Goal: Task Accomplishment & Management: Manage account settings

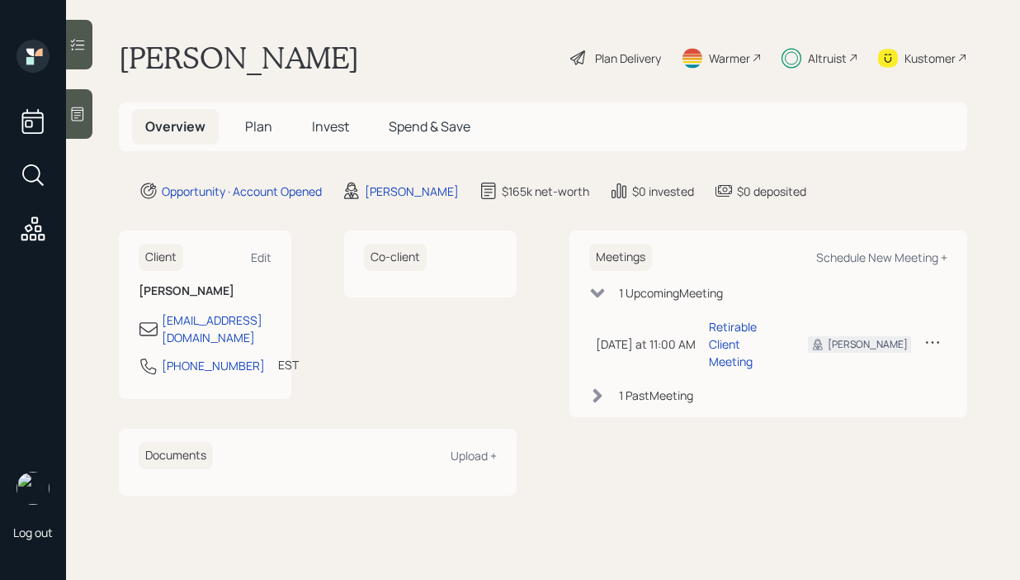
click at [331, 126] on span "Invest" at bounding box center [330, 126] width 37 height 18
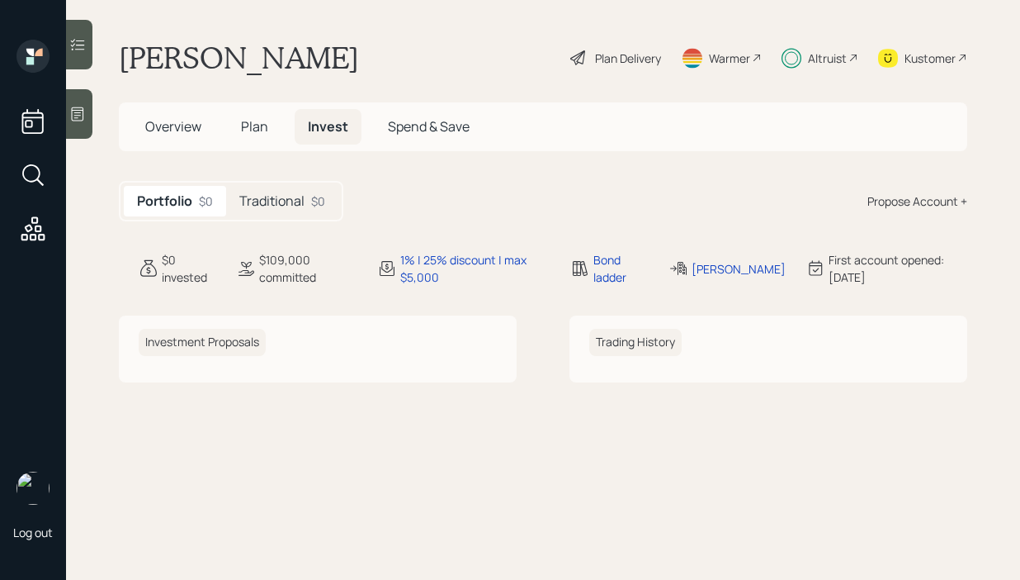
click at [278, 200] on h5 "Traditional" at bounding box center [271, 201] width 65 height 16
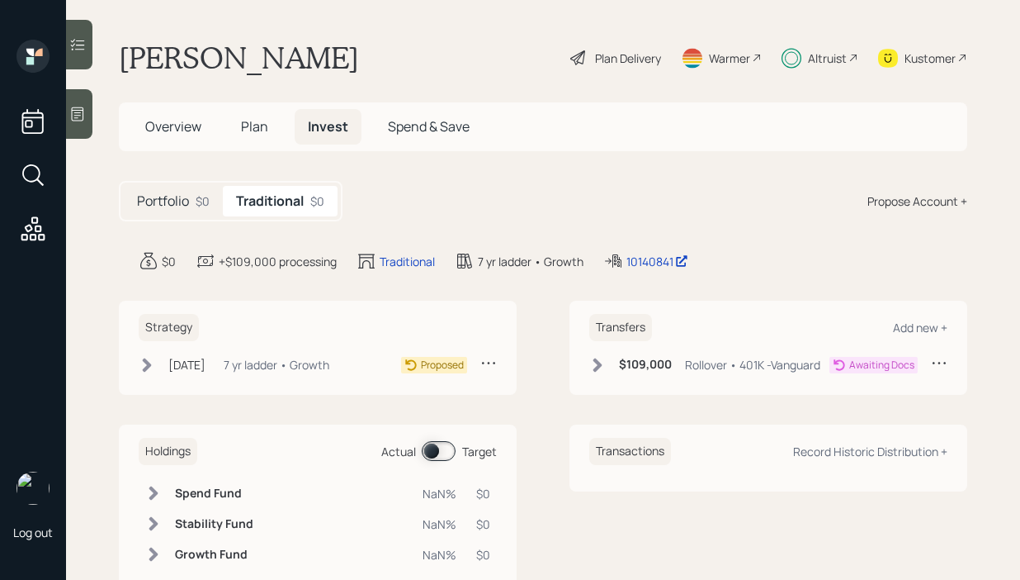
scroll to position [50, 0]
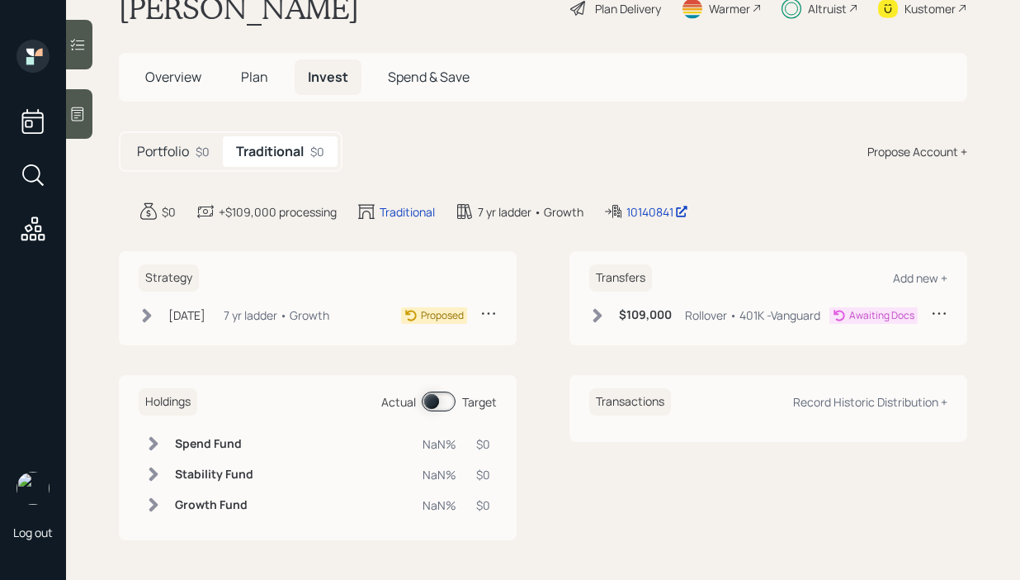
click at [145, 317] on icon at bounding box center [147, 315] width 9 height 14
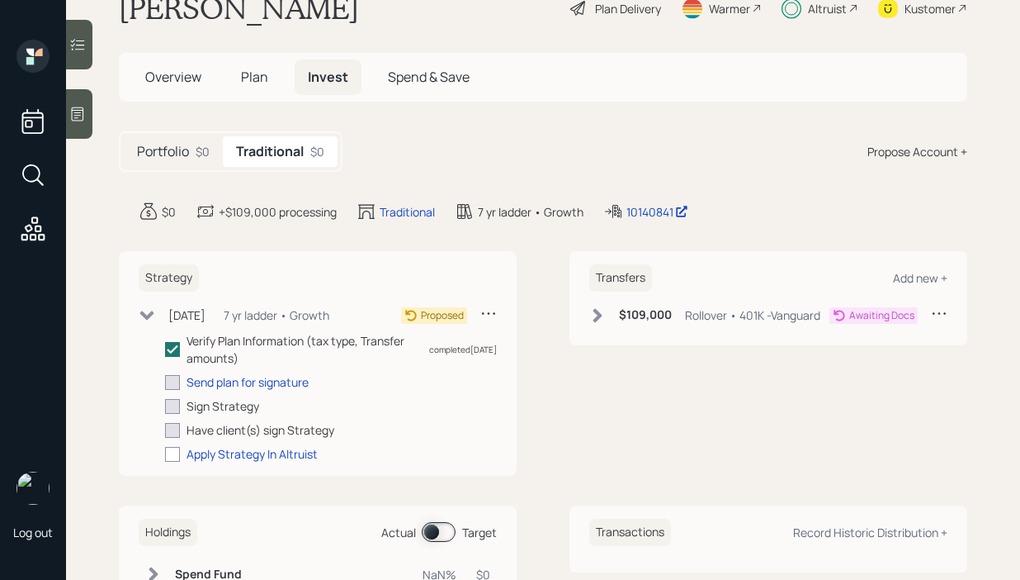
scroll to position [180, 0]
